Goal: Task Accomplishment & Management: Manage account settings

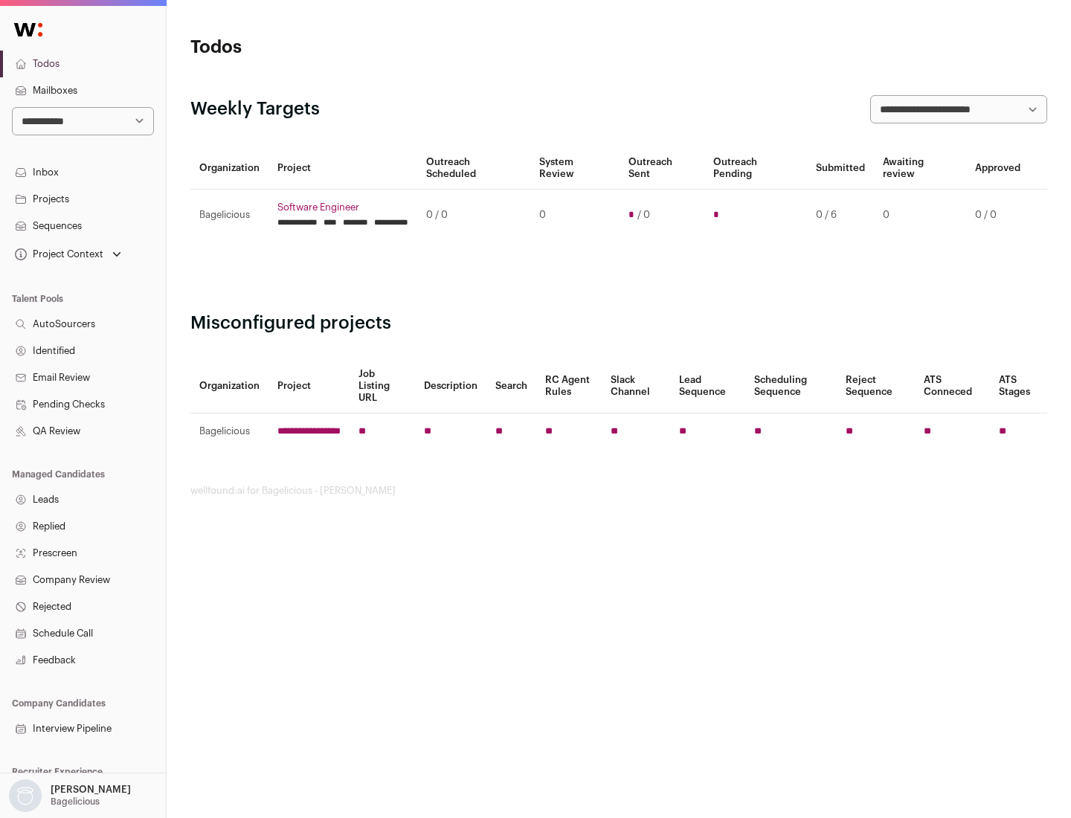
click at [83, 199] on link "Projects" at bounding box center [83, 199] width 166 height 27
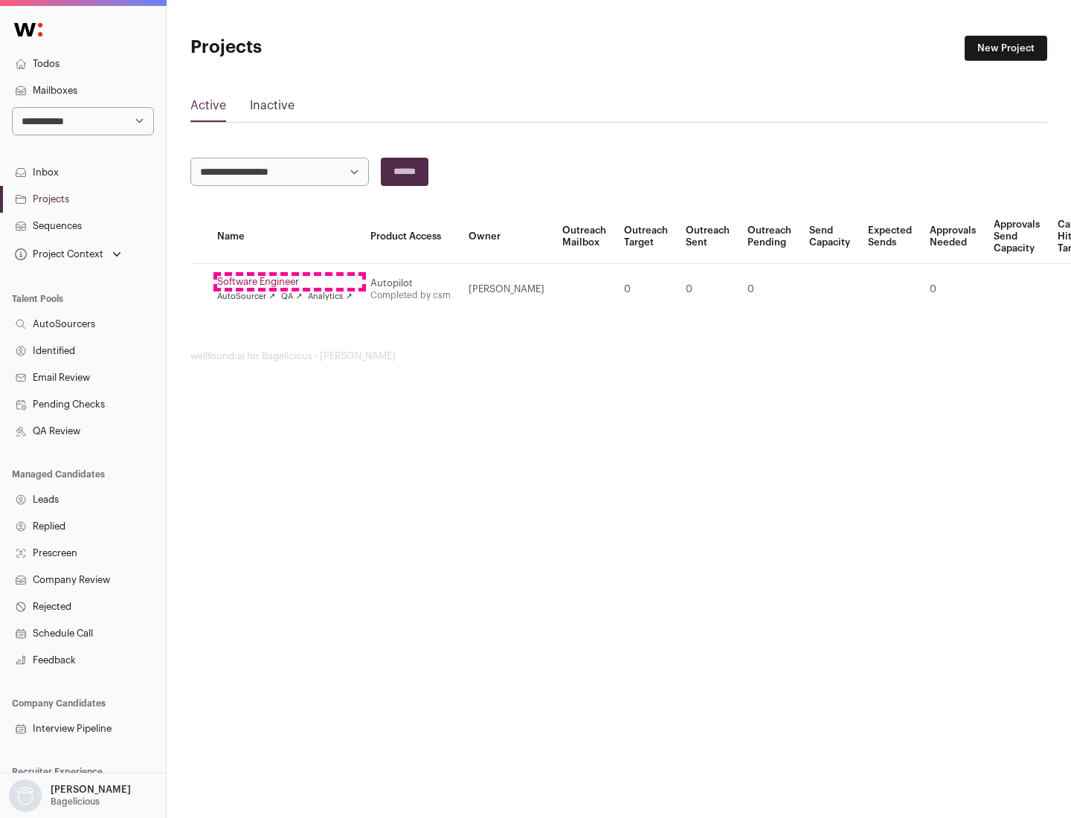
click at [289, 282] on link "Software Engineer" at bounding box center [284, 282] width 135 height 12
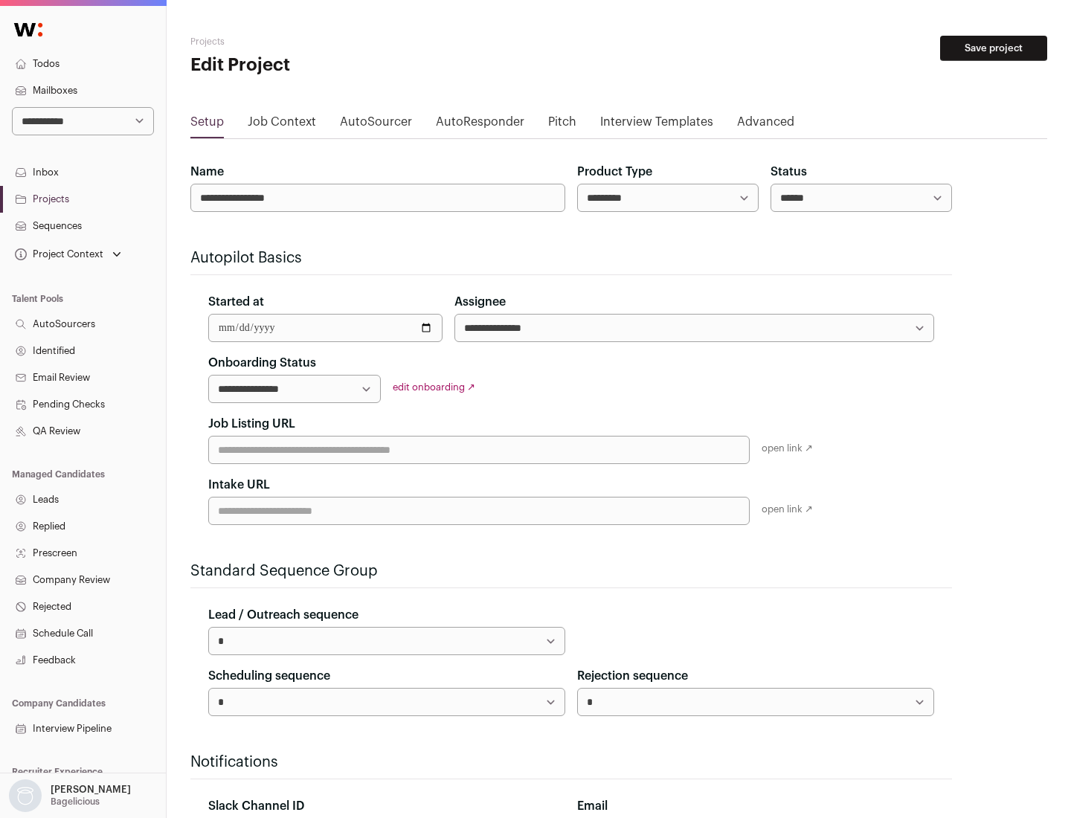
click at [994, 48] on button "Save project" at bounding box center [993, 48] width 107 height 25
